Goal: Complete application form: Complete application form

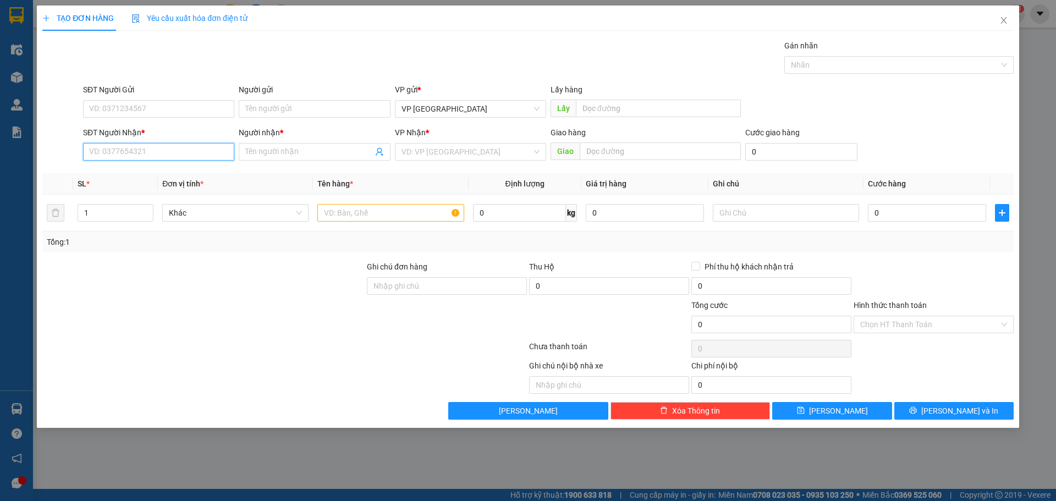
click at [135, 157] on input "SĐT Người Nhận *" at bounding box center [158, 152] width 151 height 18
type input "0705462922"
click at [311, 146] on input "Người nhận *" at bounding box center [308, 152] width 127 height 12
type input "A"
click at [412, 153] on input "search" at bounding box center [467, 152] width 130 height 17
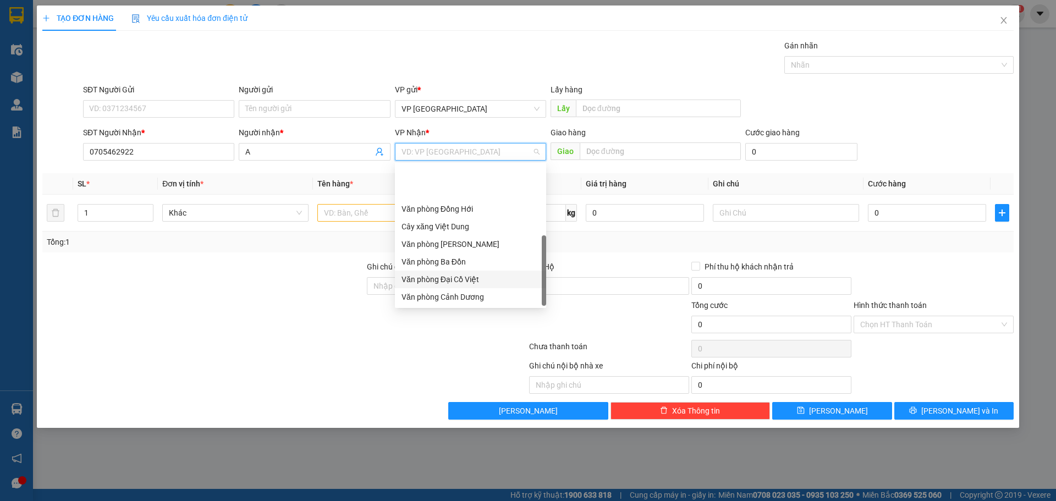
scroll to position [53, 0]
click at [465, 277] on div "Văn phòng Hoàn Lão" at bounding box center [471, 279] width 138 height 12
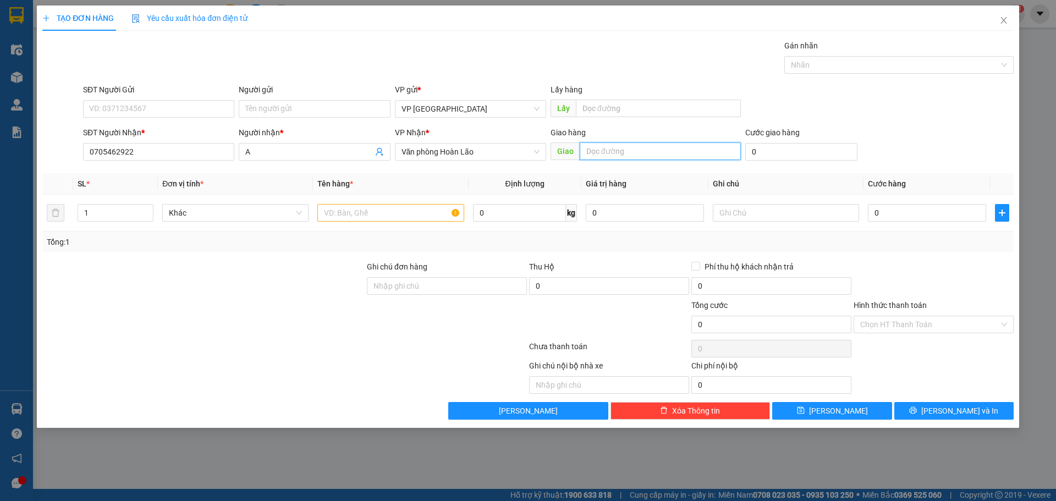
click at [624, 150] on input "text" at bounding box center [660, 151] width 161 height 18
type input "TROOC"
click at [413, 207] on input "text" at bounding box center [390, 213] width 146 height 18
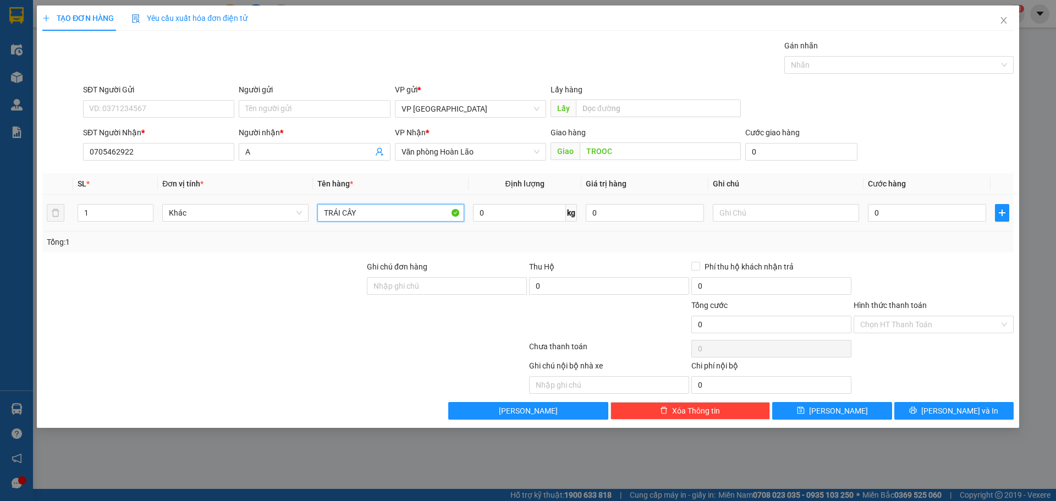
type input "TRÁI CÂY"
type input "1K"
type input "5"
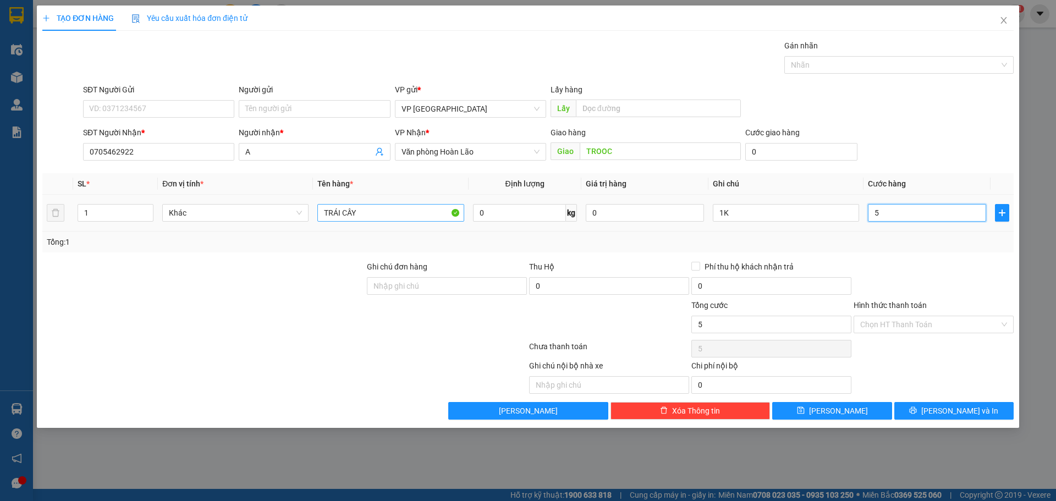
type input "50"
type input "50.000"
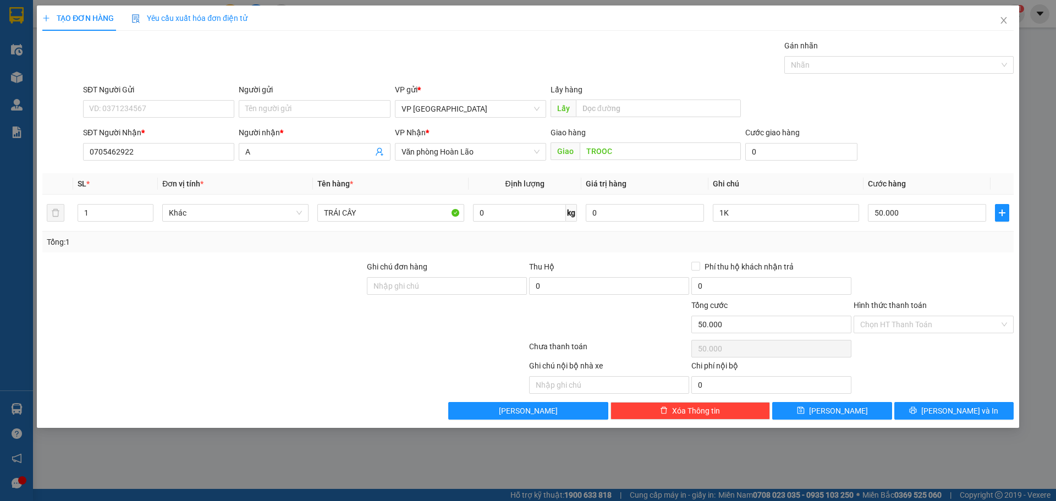
click at [925, 141] on div "SĐT Người Nhận * 0705462922 Người nhận * A VP Nhận * Văn phòng Hoàn Lão Giao hà…" at bounding box center [548, 146] width 935 height 39
click at [892, 327] on input "Hình thức thanh toán" at bounding box center [929, 324] width 139 height 17
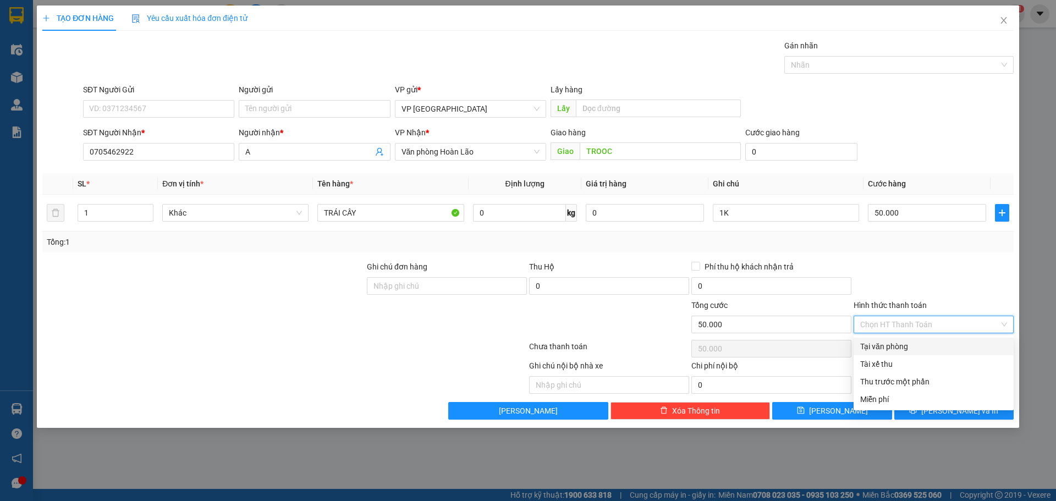
click at [891, 349] on div "Tại văn phòng" at bounding box center [933, 346] width 147 height 12
type input "0"
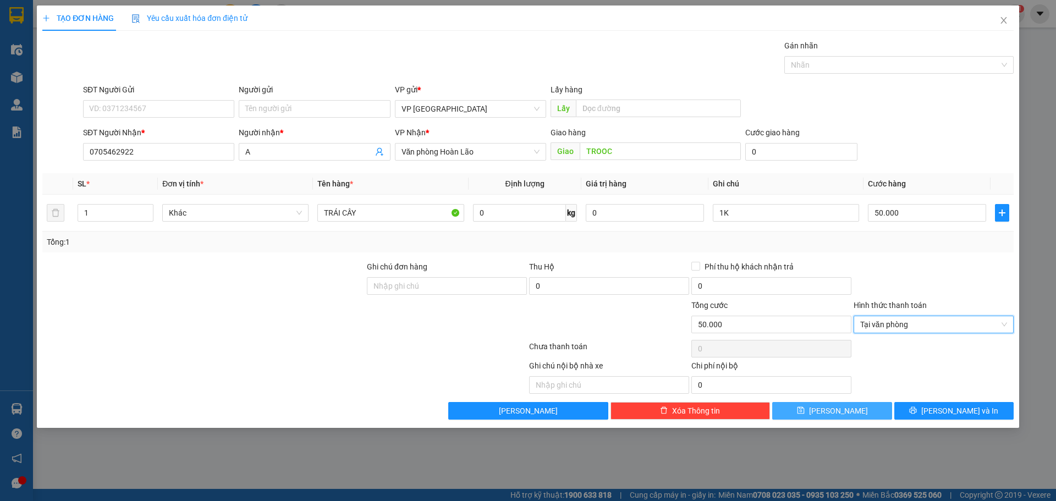
click at [849, 409] on button "[PERSON_NAME]" at bounding box center [831, 411] width 119 height 18
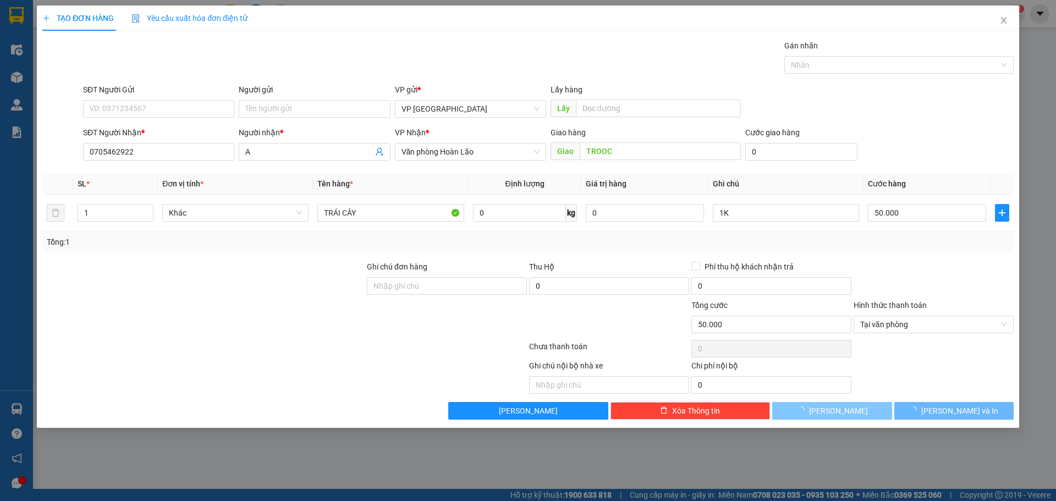
type input "0"
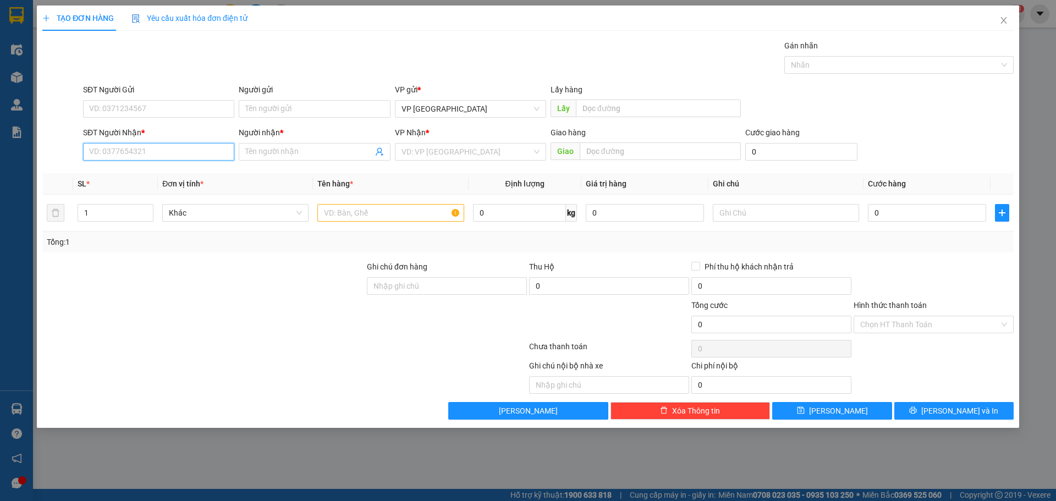
click at [161, 154] on input "SĐT Người Nhận *" at bounding box center [158, 152] width 151 height 18
type input "0388669686"
click at [168, 172] on div "0388669686 - DŨNG" at bounding box center [159, 174] width 138 height 12
type input "DŨNG"
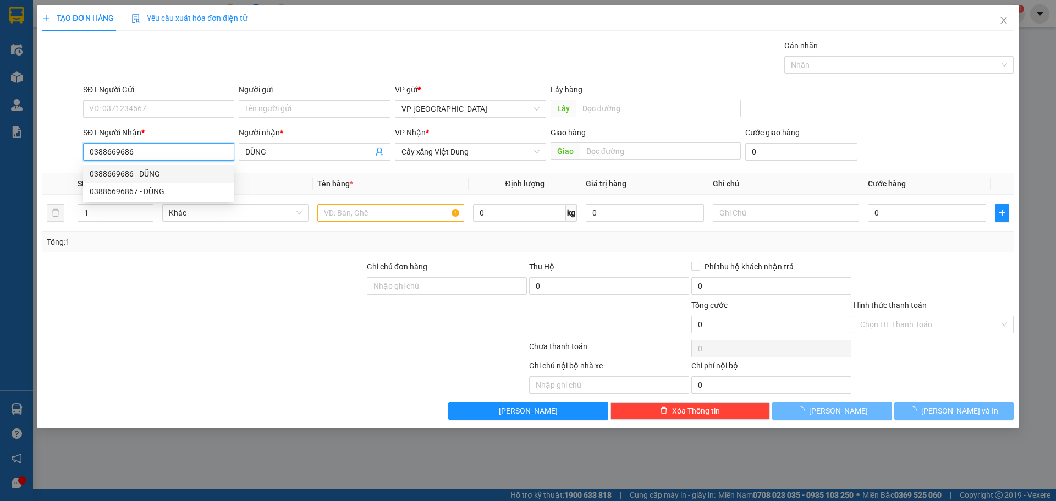
type input "50.000"
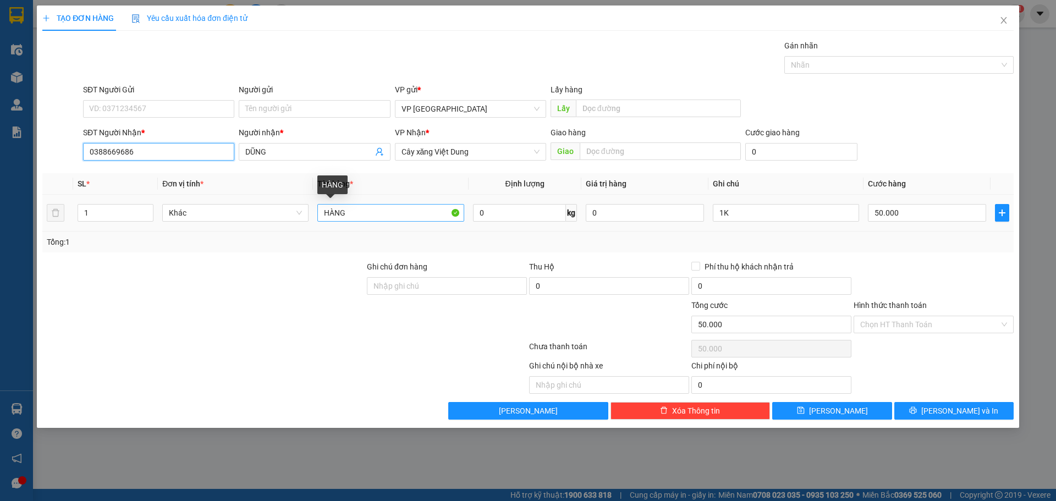
type input "0388669686"
click at [396, 215] on input "HÀNG" at bounding box center [390, 213] width 146 height 18
drag, startPoint x: 353, startPoint y: 217, endPoint x: 287, endPoint y: 216, distance: 66.6
click at [278, 216] on tr "1 Khác HÀNG 0 kg 0 1K 50.000" at bounding box center [527, 213] width 971 height 37
click at [914, 323] on input "Hình thức thanh toán" at bounding box center [929, 324] width 139 height 17
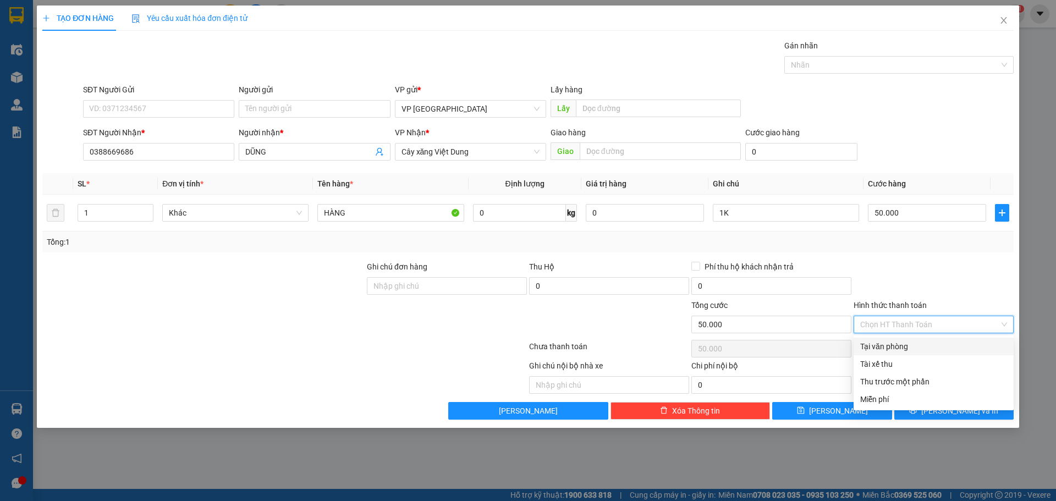
drag, startPoint x: 887, startPoint y: 343, endPoint x: 852, endPoint y: 381, distance: 51.8
click at [888, 342] on div "Tại văn phòng" at bounding box center [933, 346] width 147 height 12
type input "0"
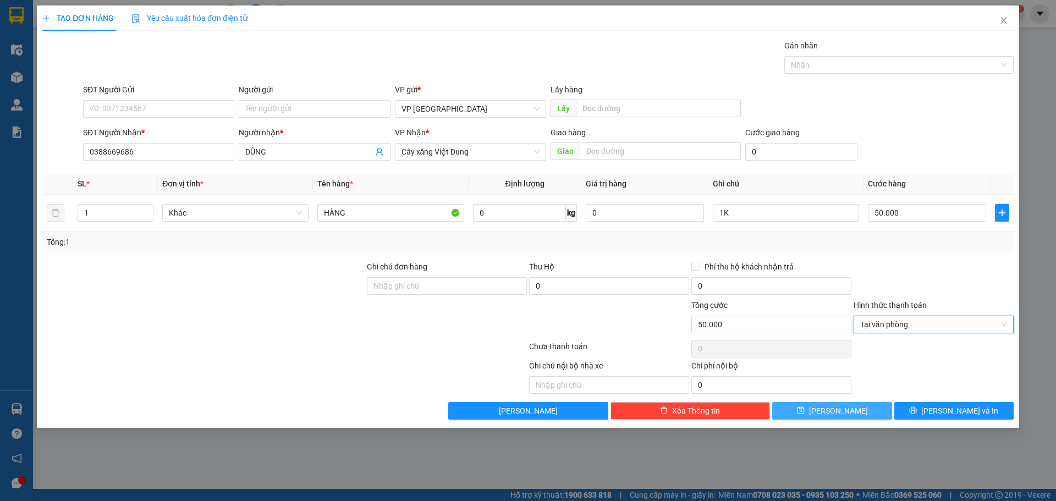
click at [855, 409] on button "[PERSON_NAME]" at bounding box center [831, 411] width 119 height 18
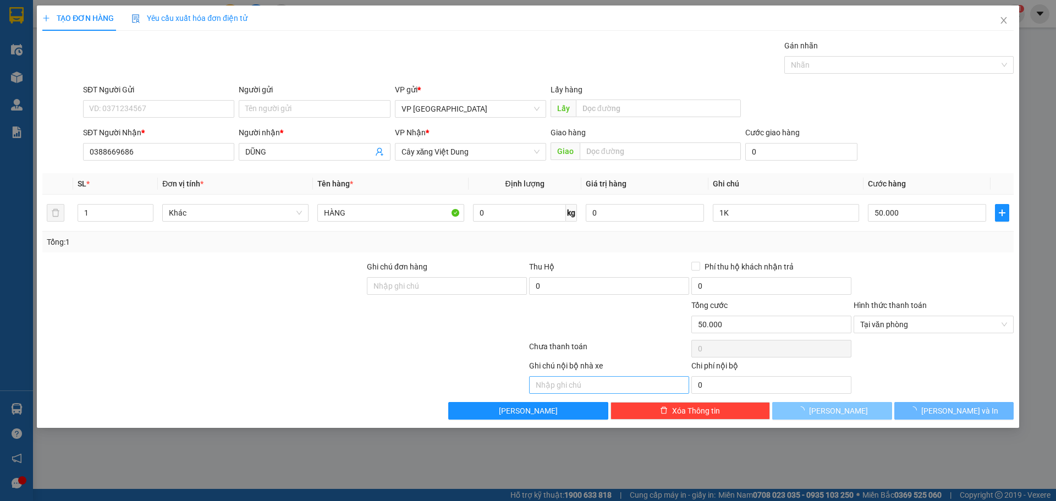
type input "0"
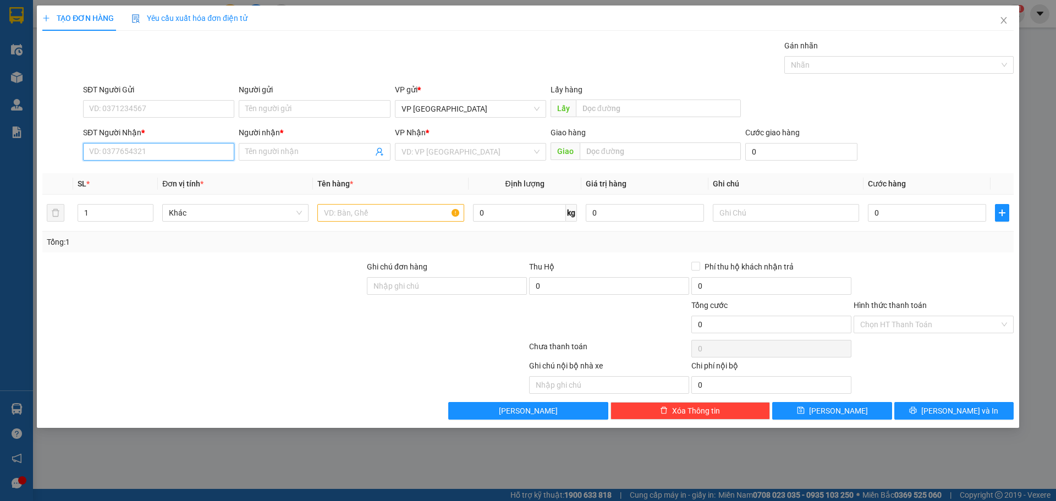
click at [151, 157] on input "SĐT Người Nhận *" at bounding box center [158, 152] width 151 height 18
type input "0912944858"
click at [173, 171] on div "0912944858 - A PHƯƠNG" at bounding box center [159, 174] width 138 height 12
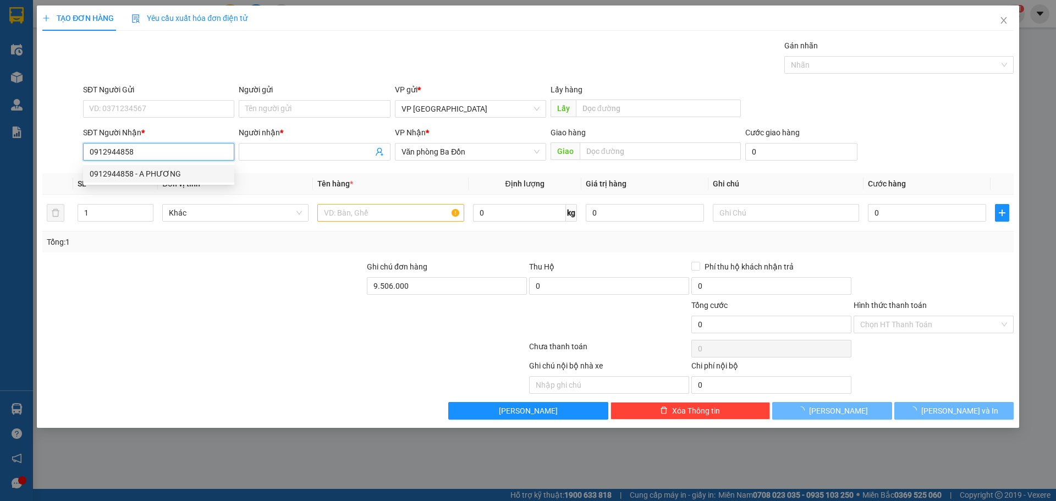
type input "A PHƯƠNG"
type input "9.506.000"
type input "50.000"
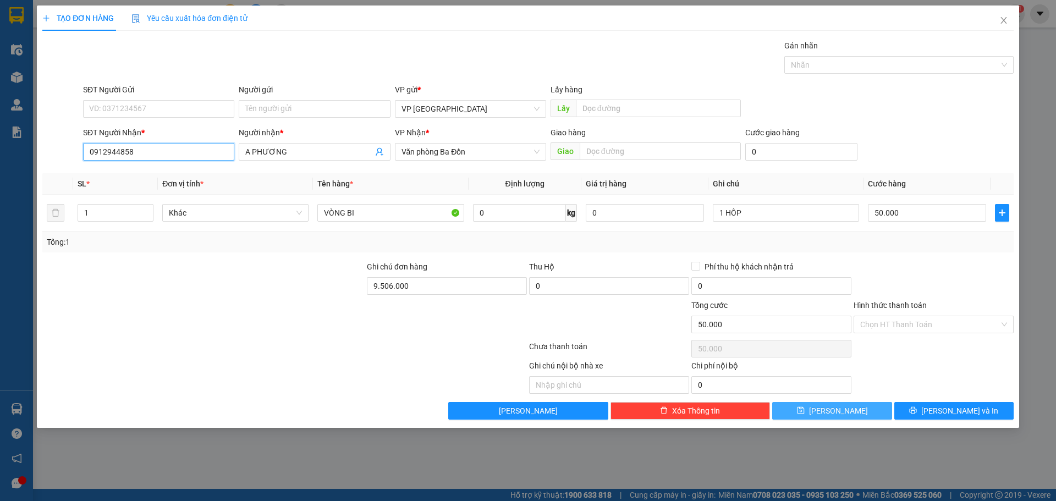
type input "0912944858"
click at [805, 413] on icon "save" at bounding box center [801, 410] width 8 height 8
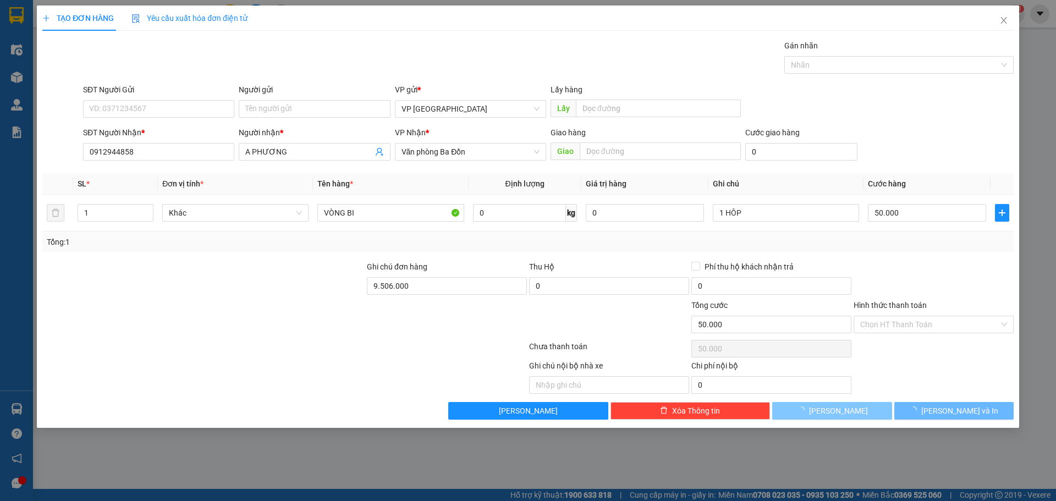
type input "0"
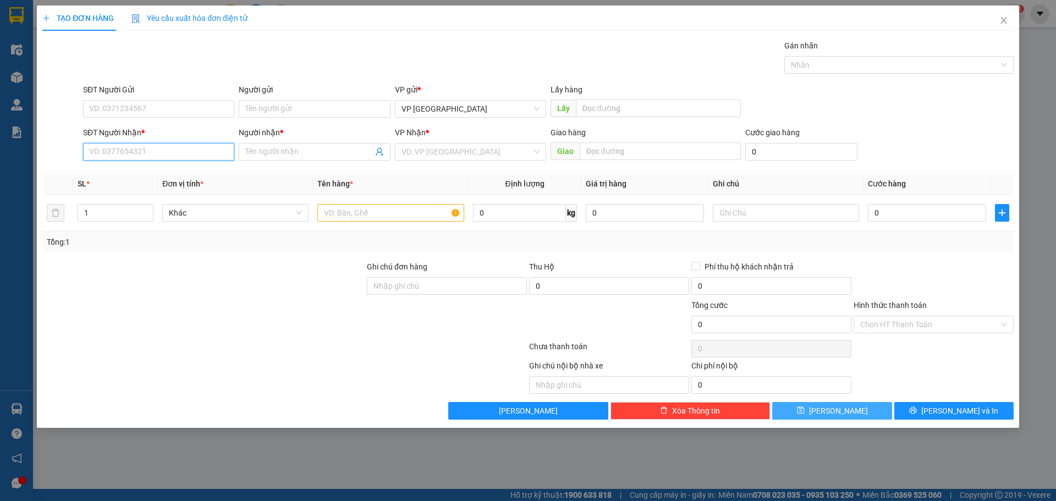
click at [156, 149] on input "SĐT Người Nhận *" at bounding box center [158, 152] width 151 height 18
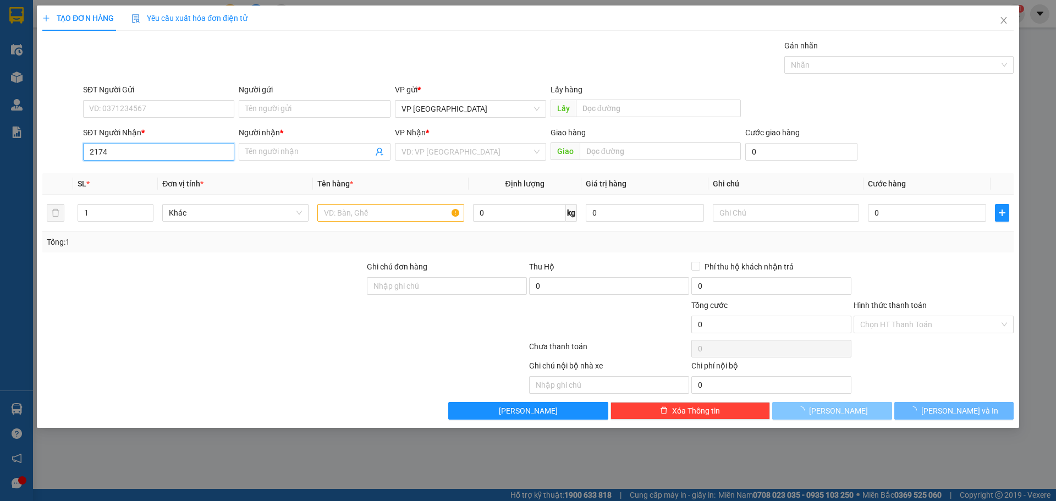
click at [156, 149] on input "2174" at bounding box center [158, 152] width 151 height 18
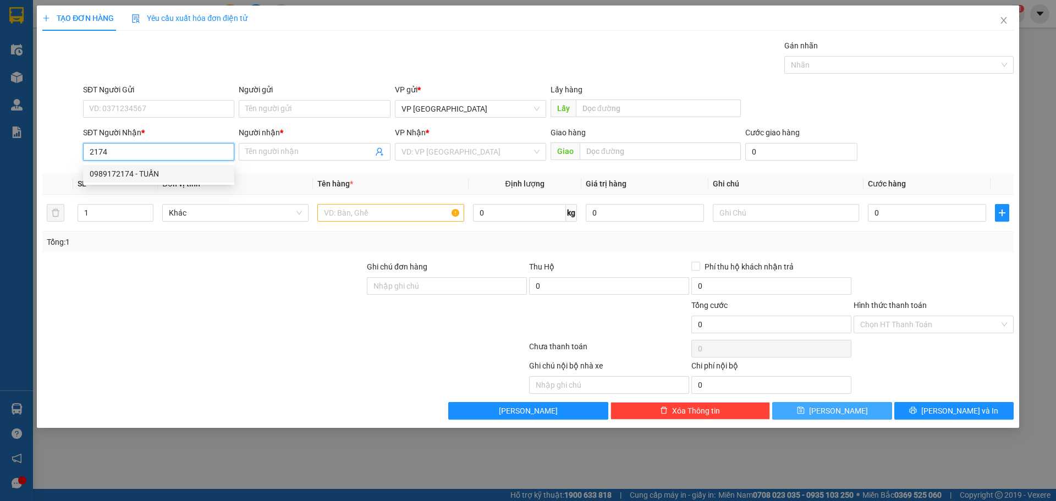
click at [136, 146] on input "2174" at bounding box center [158, 152] width 151 height 18
click at [139, 173] on div "0989172174 - TUẤN" at bounding box center [159, 174] width 138 height 12
type input "0989172174"
type input "TUẤN"
type input "50.000"
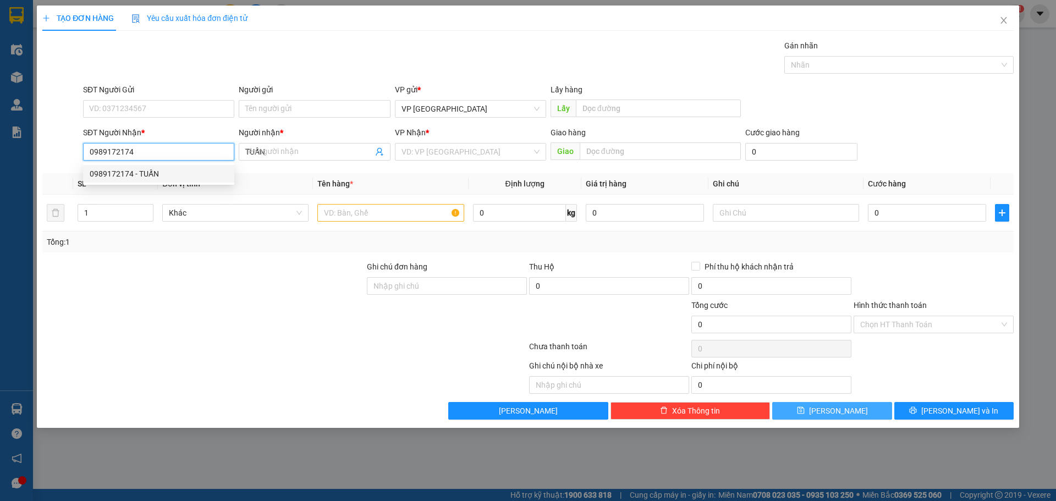
type input "50.000"
type input "0989172174"
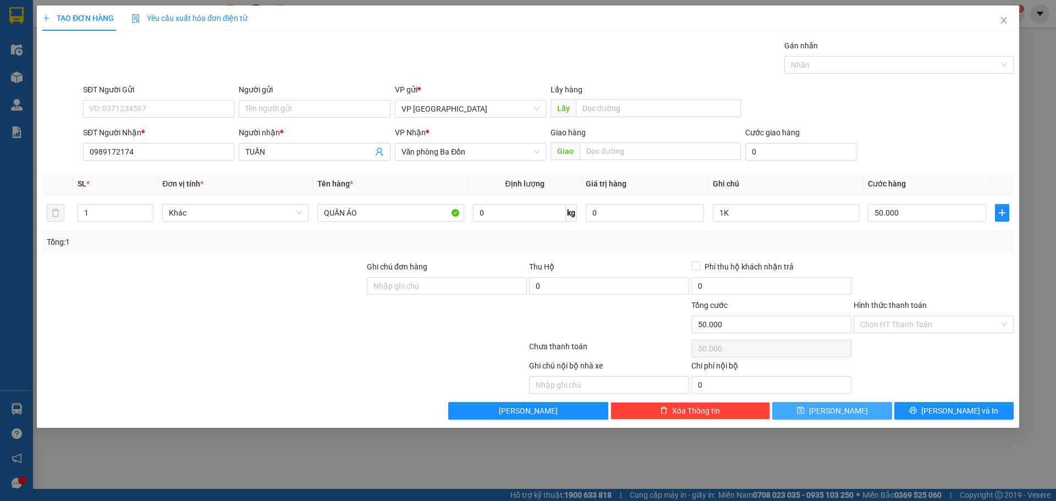
drag, startPoint x: 854, startPoint y: 405, endPoint x: 852, endPoint y: 397, distance: 8.5
click at [855, 399] on div "Transit Pickup Surcharge Ids Transit Deliver Surcharge Ids Transit Deliver Surc…" at bounding box center [527, 230] width 971 height 380
click at [851, 408] on button "[PERSON_NAME]" at bounding box center [831, 411] width 119 height 18
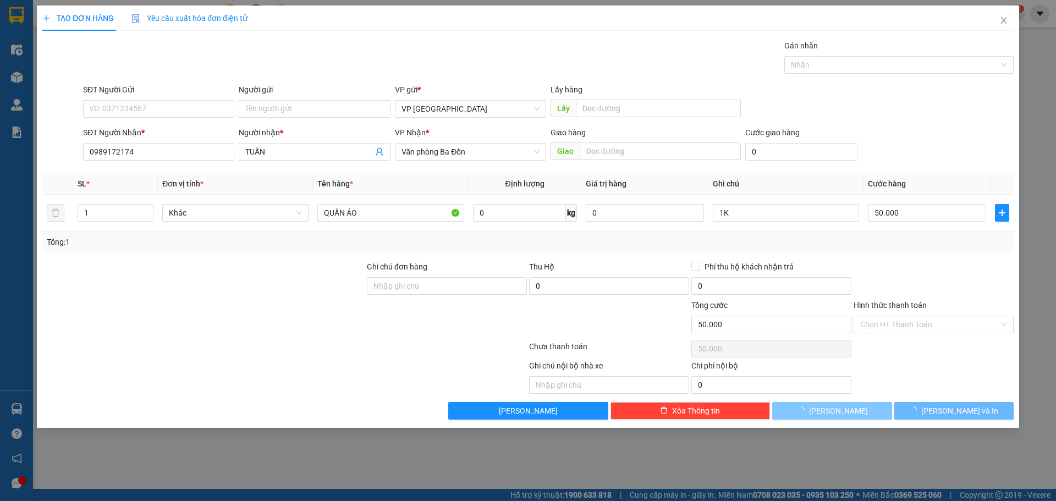
type input "0"
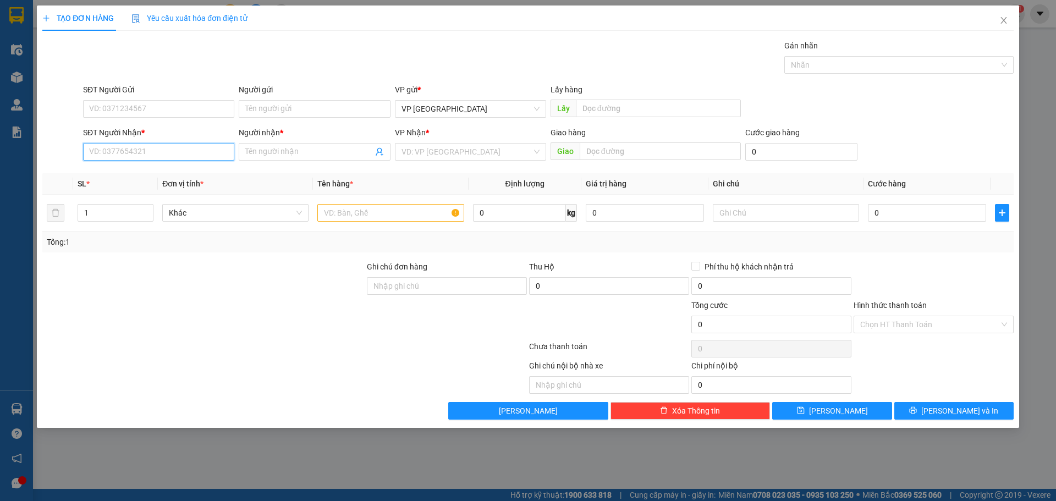
click at [188, 155] on input "SĐT Người Nhận *" at bounding box center [158, 152] width 151 height 18
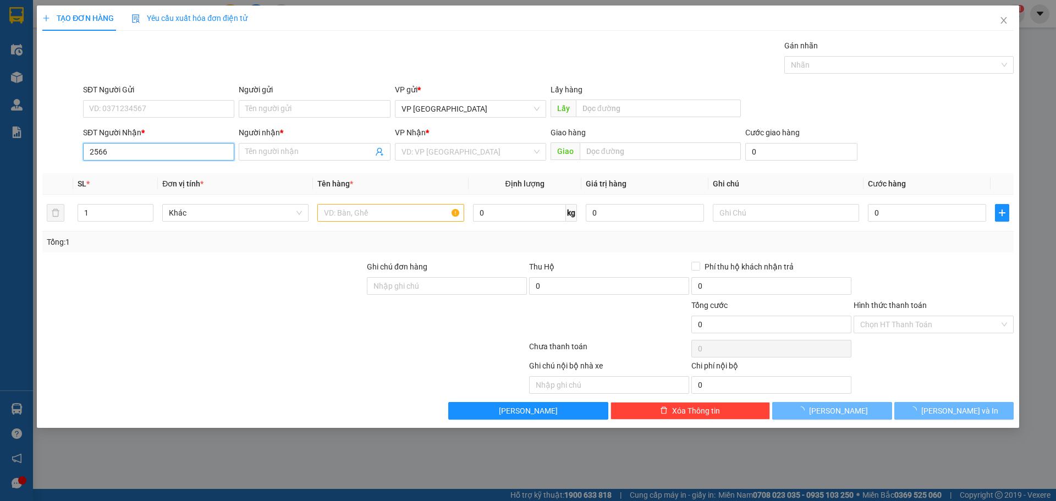
click at [124, 156] on input "2566" at bounding box center [158, 152] width 151 height 18
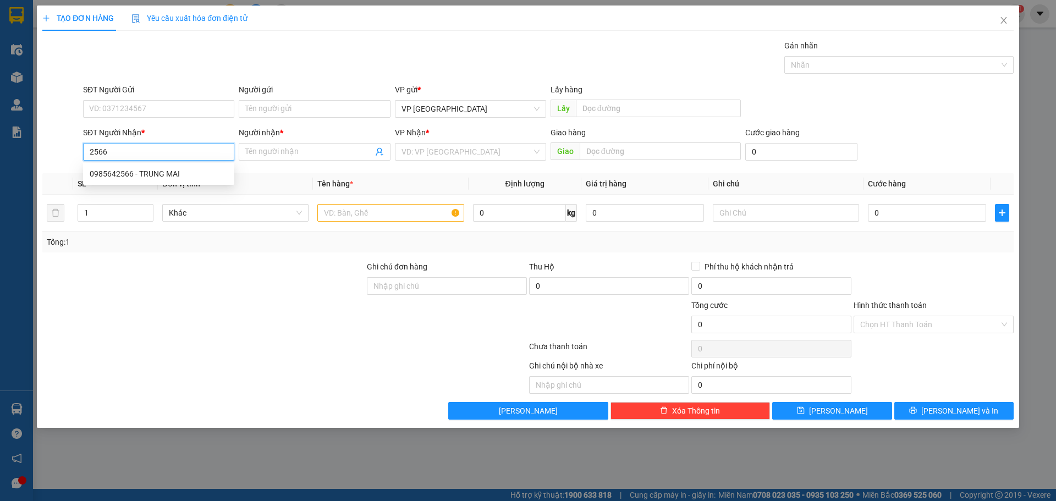
click at [125, 150] on input "2566" at bounding box center [158, 152] width 151 height 18
click at [131, 173] on div "0985642566 - TRUNG MAI" at bounding box center [159, 174] width 138 height 12
type input "0985642566"
type input "TRUNG MAI"
type input "50.000"
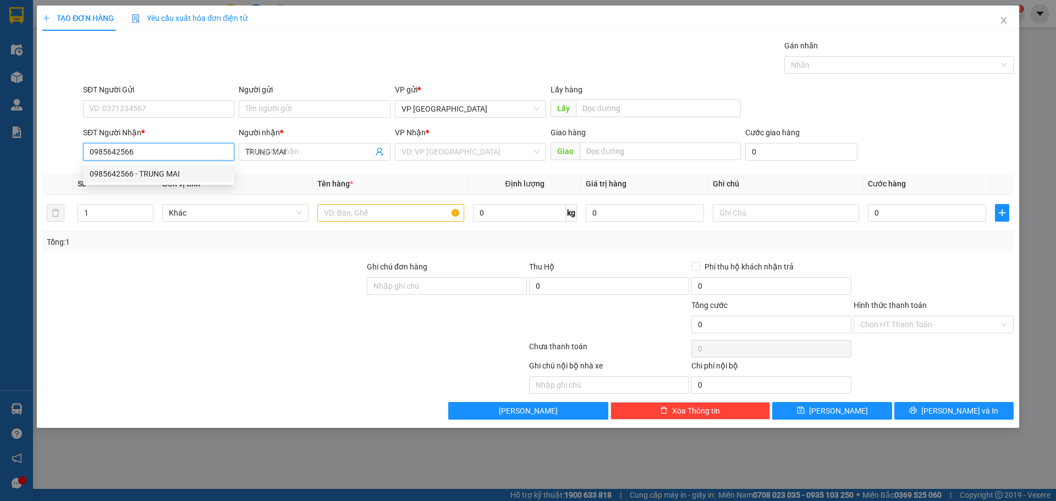
type input "50.000"
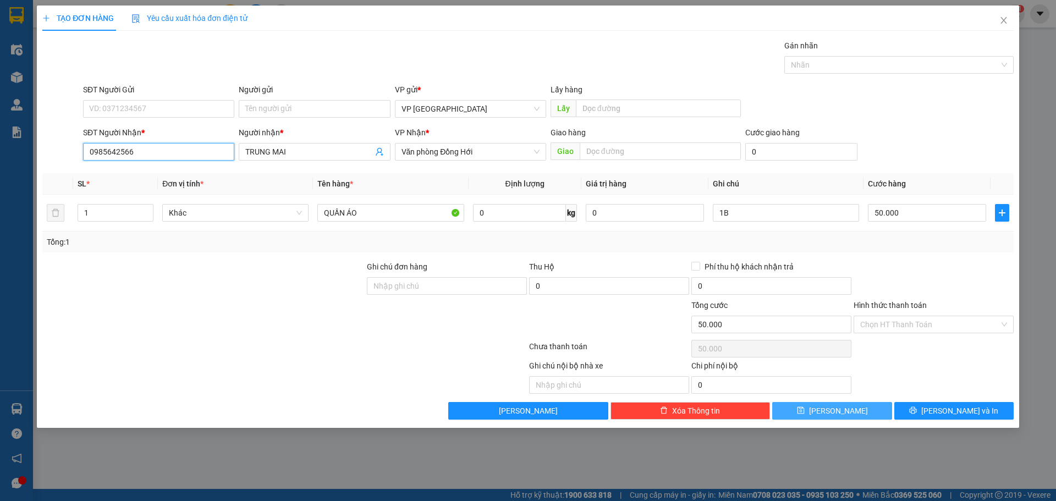
type input "0985642566"
click at [811, 415] on button "[PERSON_NAME]" at bounding box center [831, 411] width 119 height 18
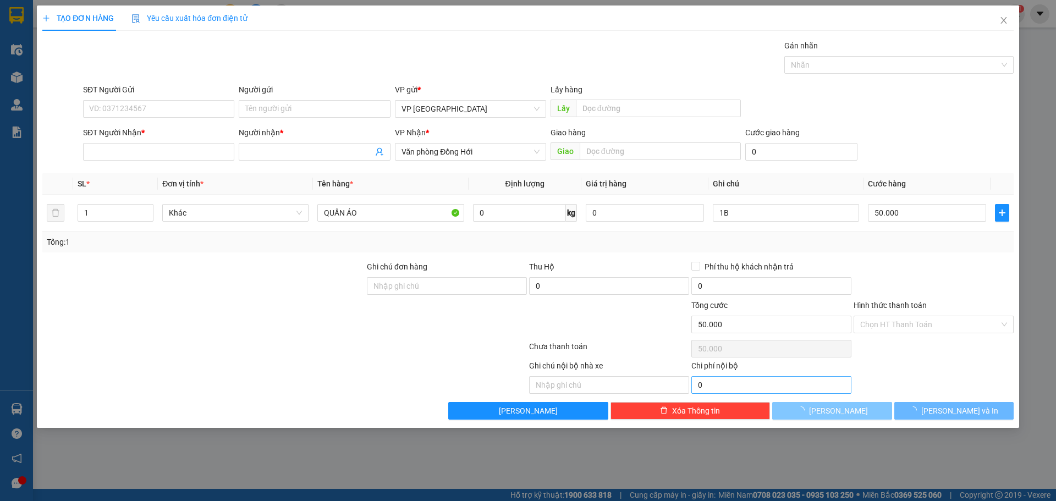
type input "0"
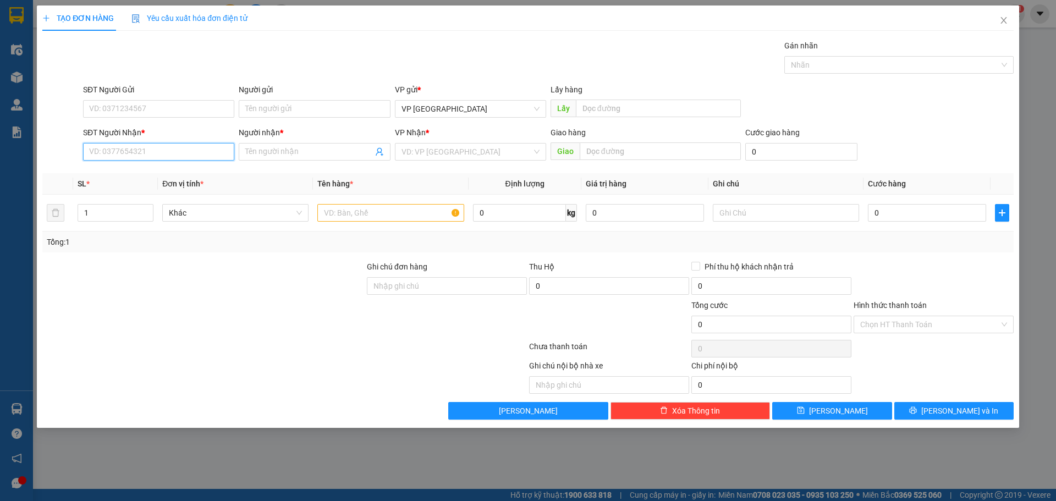
click at [188, 160] on input "SĐT Người Nhận *" at bounding box center [158, 152] width 151 height 18
click at [157, 183] on div "0936601313 0936601313 - HUYNH MAI" at bounding box center [158, 174] width 151 height 22
click at [141, 150] on input "1313" at bounding box center [158, 152] width 151 height 18
click at [141, 176] on div "0936601313 - HUYNH MAI" at bounding box center [159, 174] width 138 height 12
type input "0936601313"
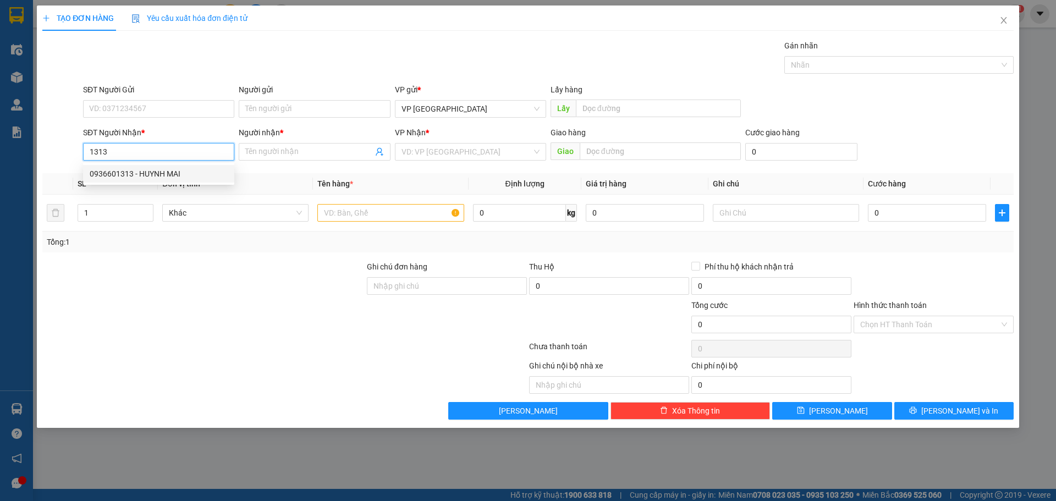
type input "HUYNH MAI"
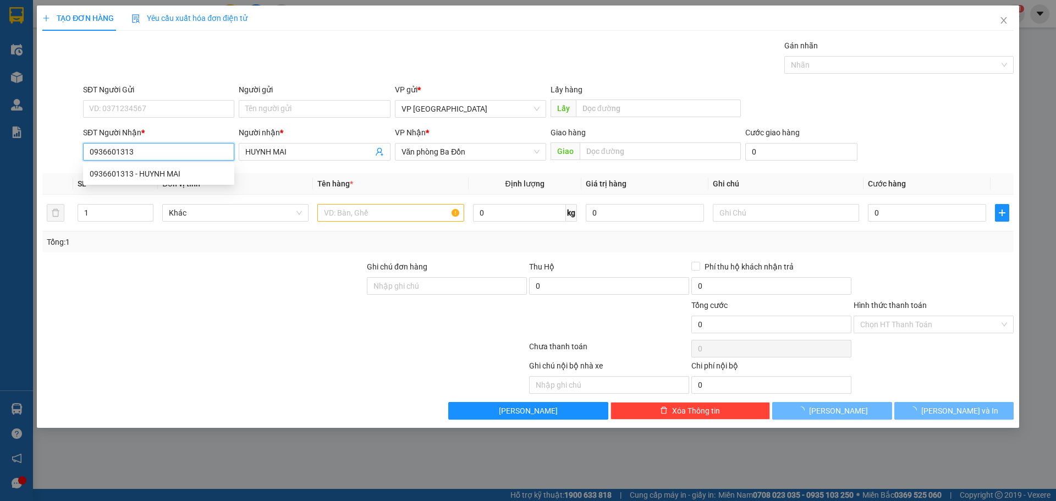
type input "50.000"
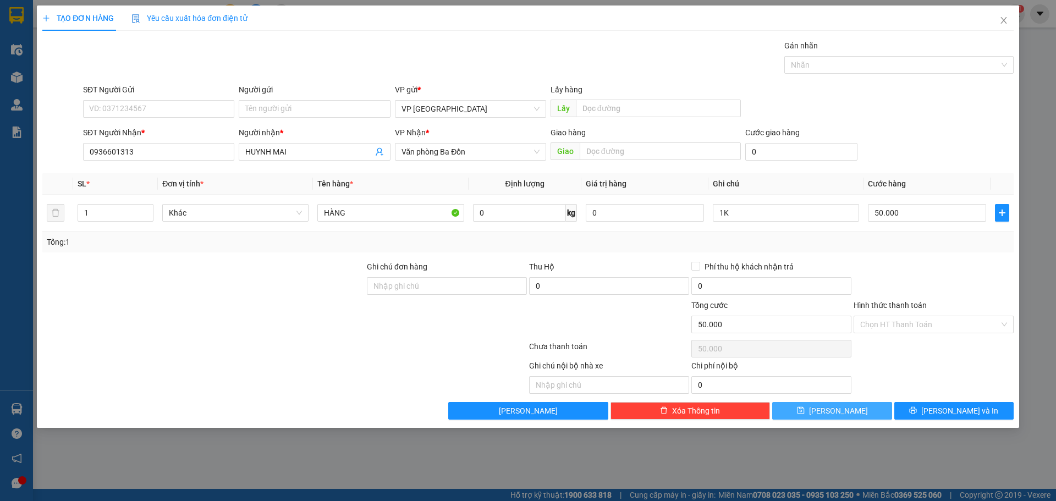
drag, startPoint x: 865, startPoint y: 416, endPoint x: 862, endPoint y: 406, distance: 9.9
click at [864, 415] on button "[PERSON_NAME]" at bounding box center [831, 411] width 119 height 18
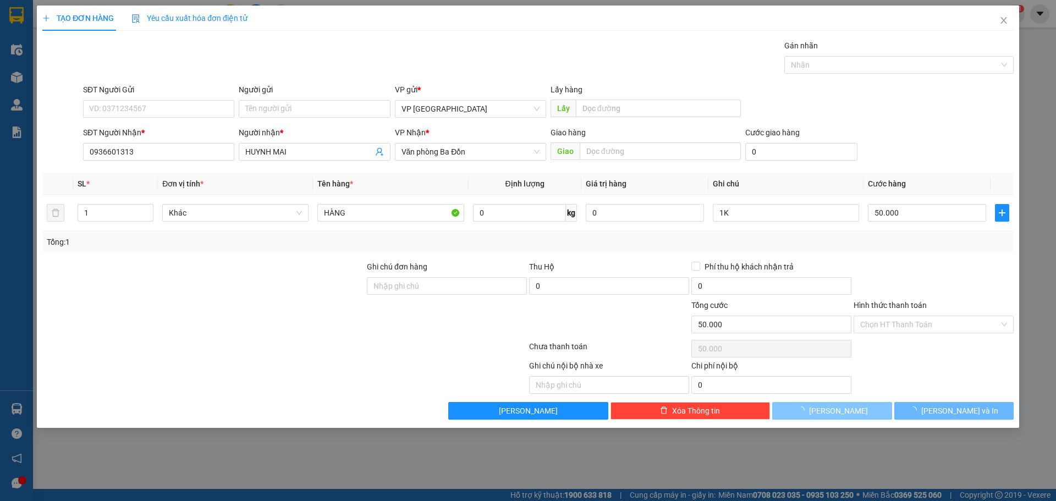
type input "0"
